Goal: Consume media (video, audio): Consume media (video, audio)

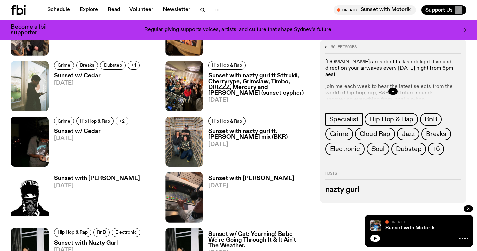
scroll to position [433, 0]
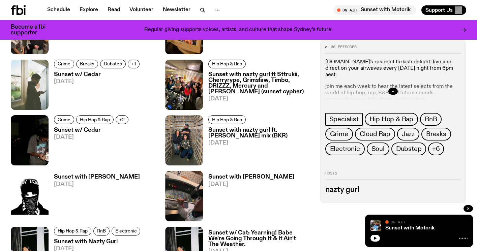
click at [240, 90] on h3 "Sunset with nazty gurl ft Sttrukii, Cherryrype, Grimslaw, Timbo, DRIZZZ, Mercur…" at bounding box center [259, 83] width 103 height 23
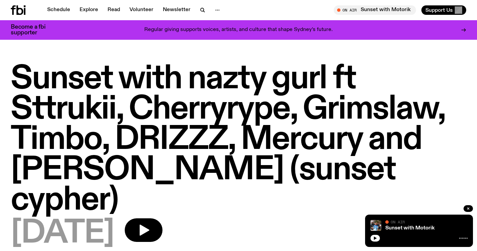
scroll to position [21, 0]
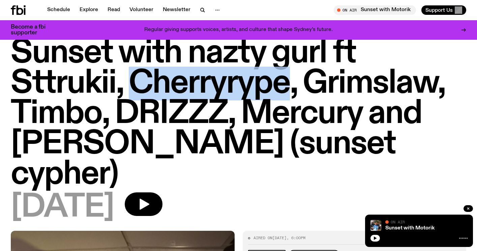
drag, startPoint x: 136, startPoint y: 82, endPoint x: 285, endPoint y: 83, distance: 148.8
click at [285, 83] on h1 "Sunset with nazty gurl ft Sttrukii, Cherryrype, Grimslaw, Timbo, DRIZZZ, Mercur…" at bounding box center [239, 114] width 456 height 152
copy h1 "Cherryrype"
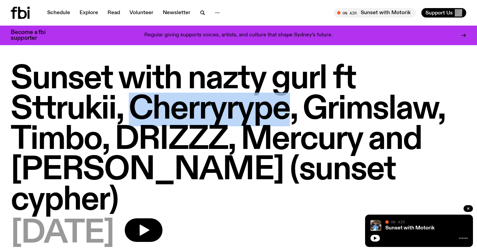
scroll to position [12, 0]
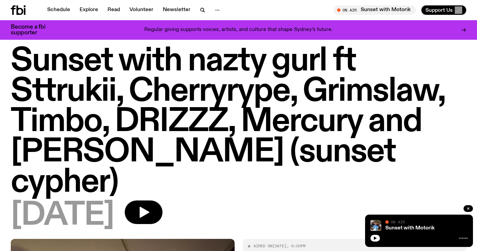
click at [284, 97] on h1 "Sunset with nazty gurl ft Sttrukii, Cherryrype, Grimslaw, Timbo, DRIZZZ, Mercur…" at bounding box center [239, 122] width 456 height 152
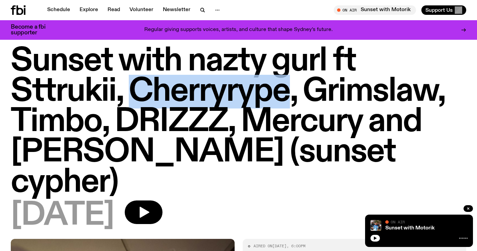
drag, startPoint x: 290, startPoint y: 96, endPoint x: 129, endPoint y: 96, distance: 161.9
click at [129, 96] on h1 "Sunset with nazty gurl ft Sttrukii, Cherryrype, Grimslaw, Timbo, DRIZZZ, Mercur…" at bounding box center [239, 122] width 456 height 152
copy h1 "Cherryrype"
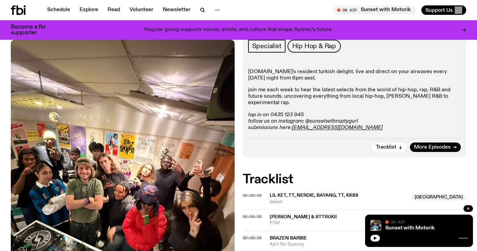
scroll to position [85, 0]
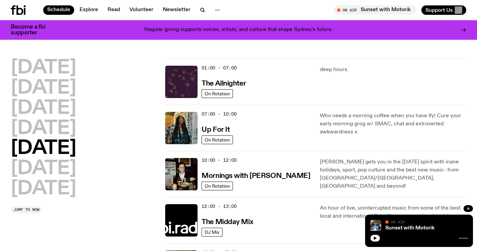
scroll to position [292, 0]
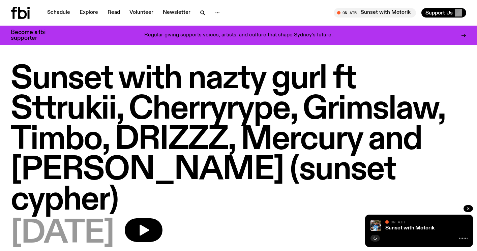
click at [6, 11] on div "Schedule Explore Read Volunteer Newsletter On Air Sunset with Motorik Tune in l…" at bounding box center [238, 13] width 477 height 26
click at [22, 14] on icon at bounding box center [20, 13] width 19 height 12
